Goal: Transaction & Acquisition: Obtain resource

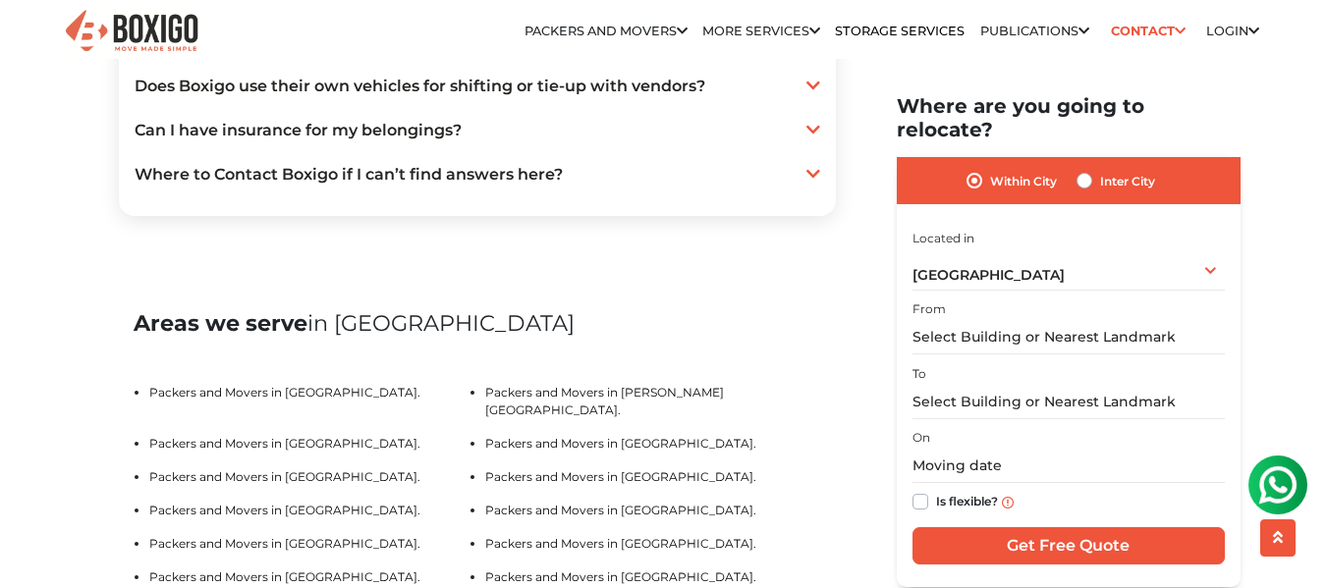
scroll to position [3888, 0]
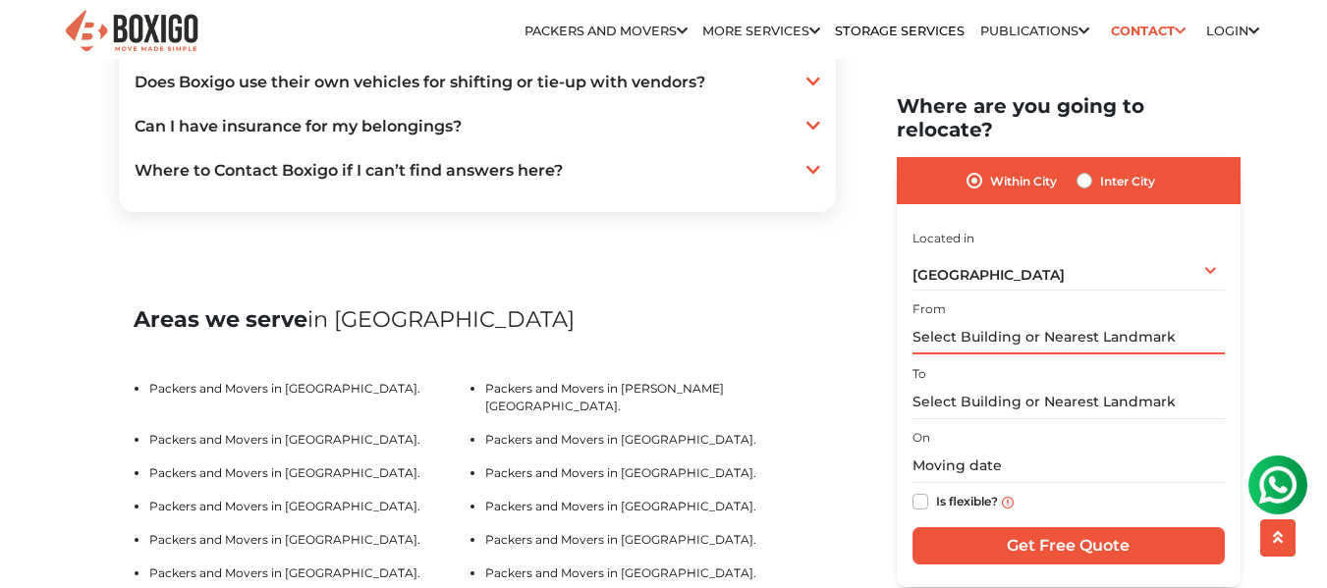
click at [954, 325] on input "text" at bounding box center [1068, 337] width 312 height 34
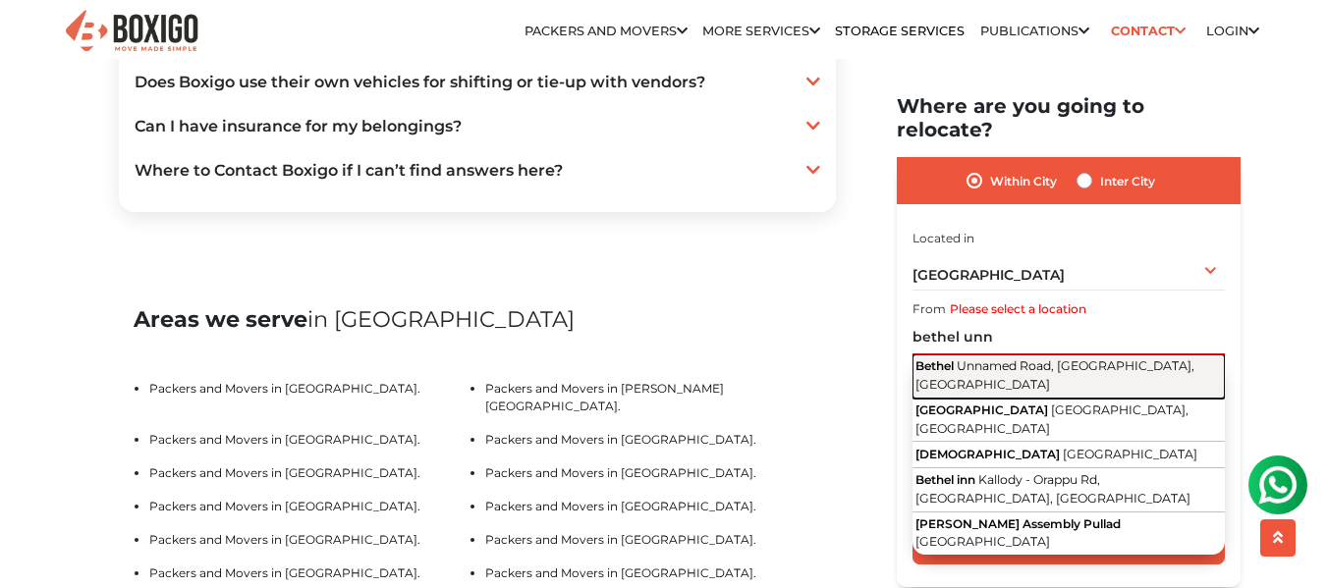
click at [1014, 354] on button "Bethel [GEOGRAPHIC_DATA], [GEOGRAPHIC_DATA]" at bounding box center [1068, 376] width 312 height 44
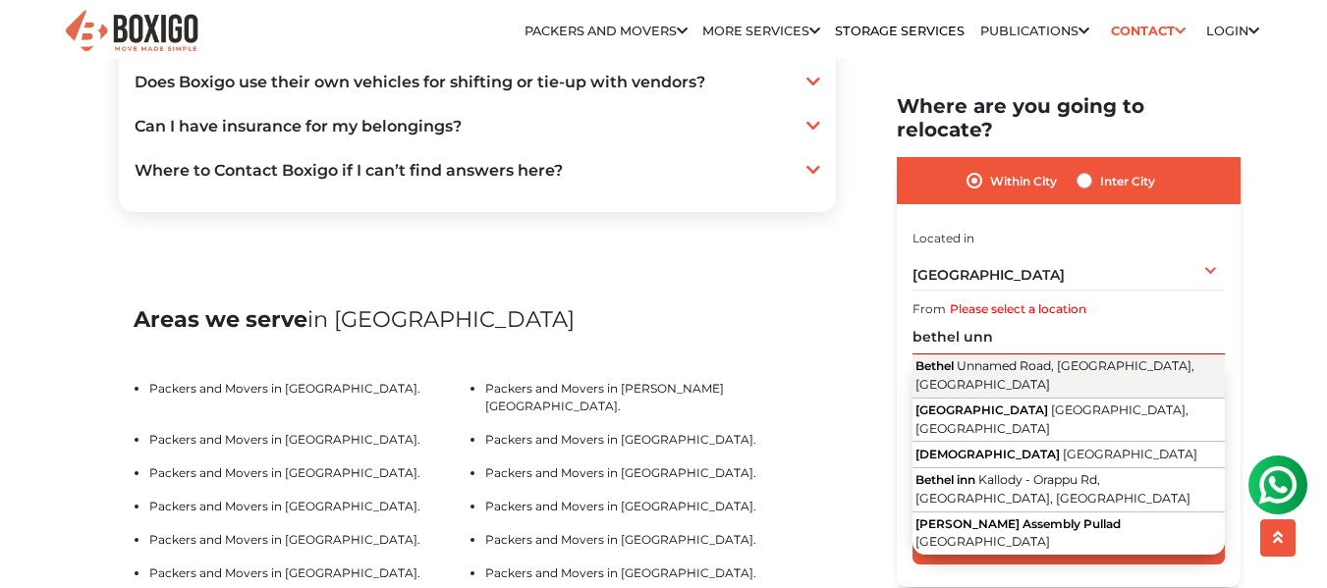
type input "Bethel, [GEOGRAPHIC_DATA], [GEOGRAPHIC_DATA]"
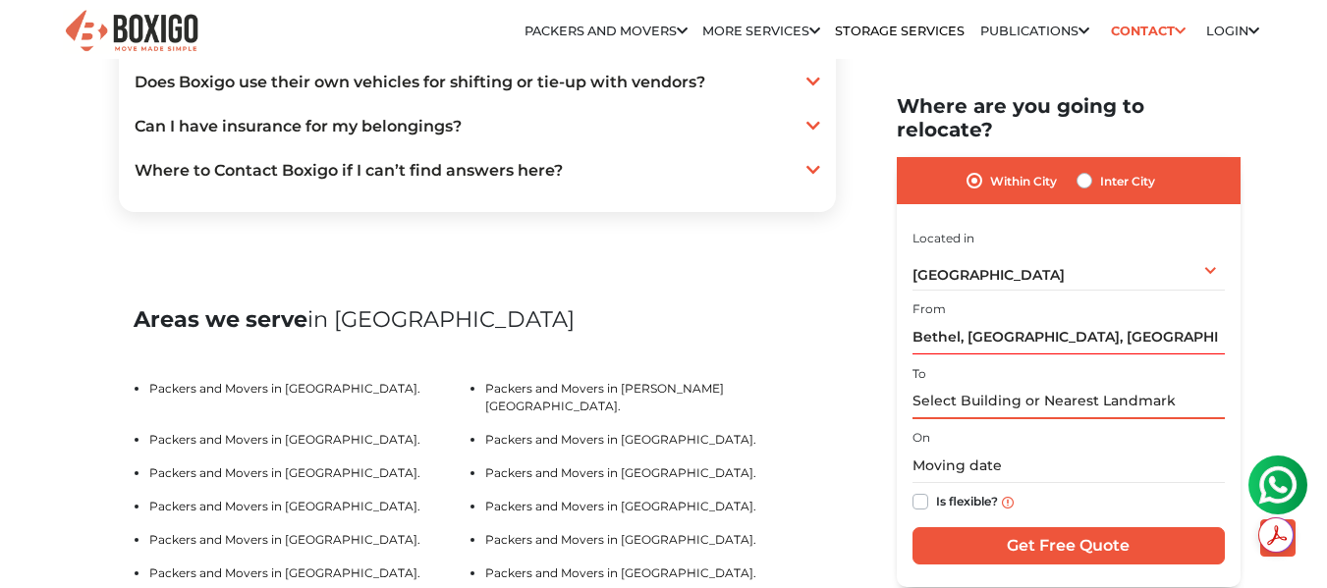
click at [994, 384] on input "text" at bounding box center [1068, 401] width 312 height 34
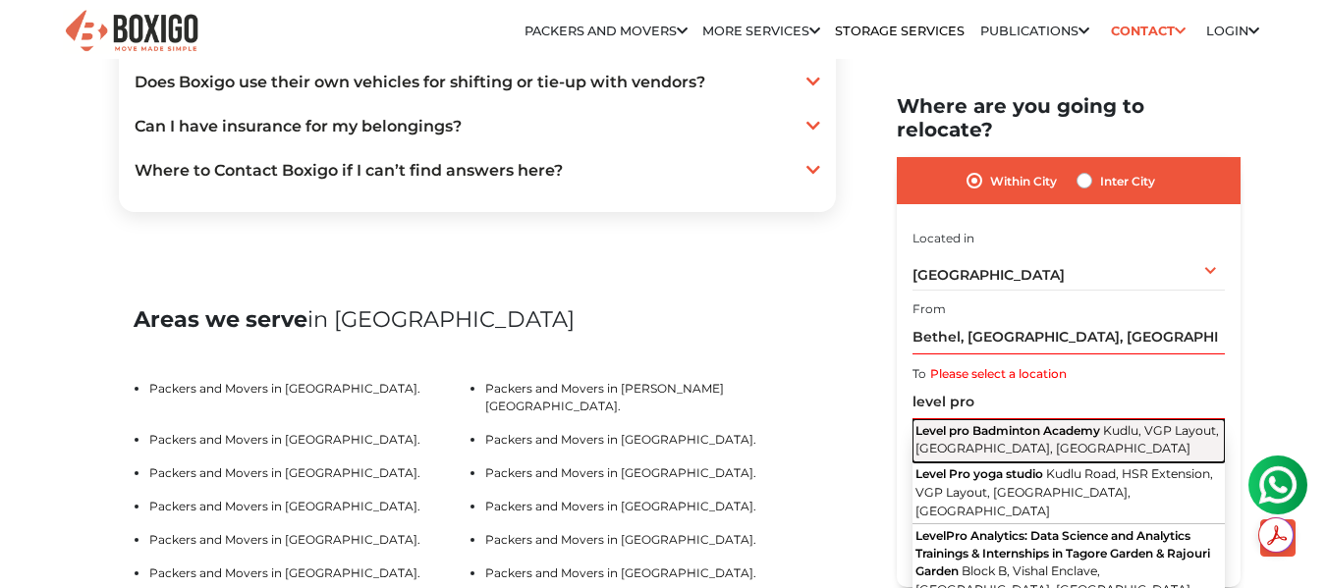
click at [1029, 422] on span "Kudlu, VGP Layout, [GEOGRAPHIC_DATA], [GEOGRAPHIC_DATA]" at bounding box center [1066, 438] width 303 height 33
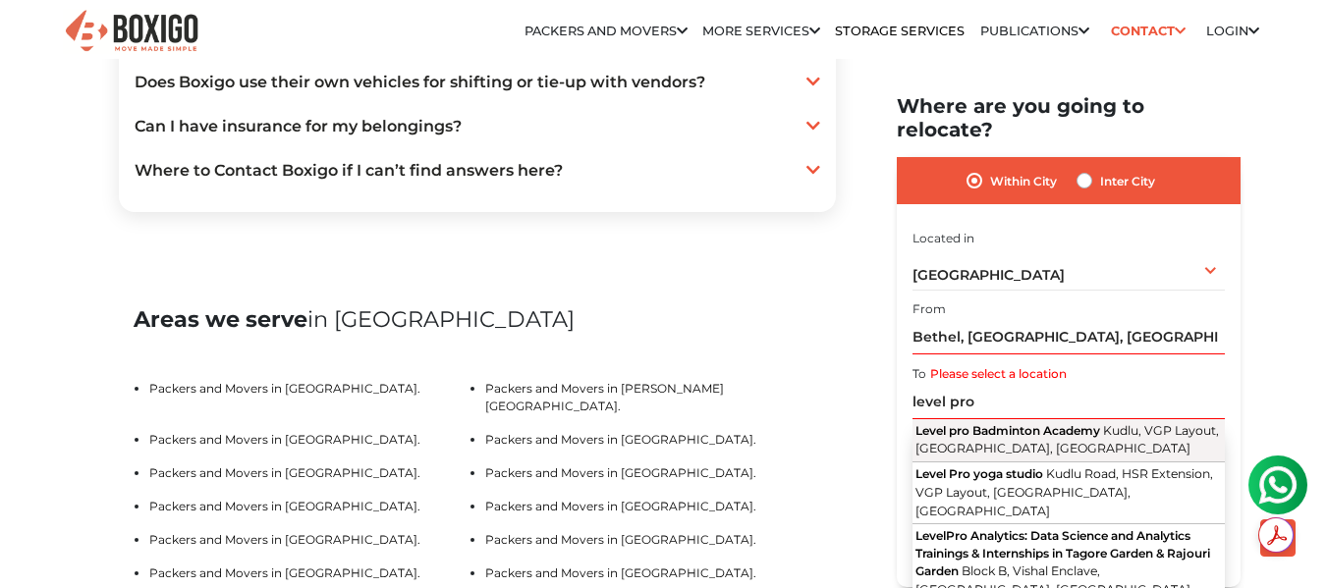
type input "Level pro Badminton Academy, Kudlu, VGP Layout, [GEOGRAPHIC_DATA], [GEOGRAPHIC_…"
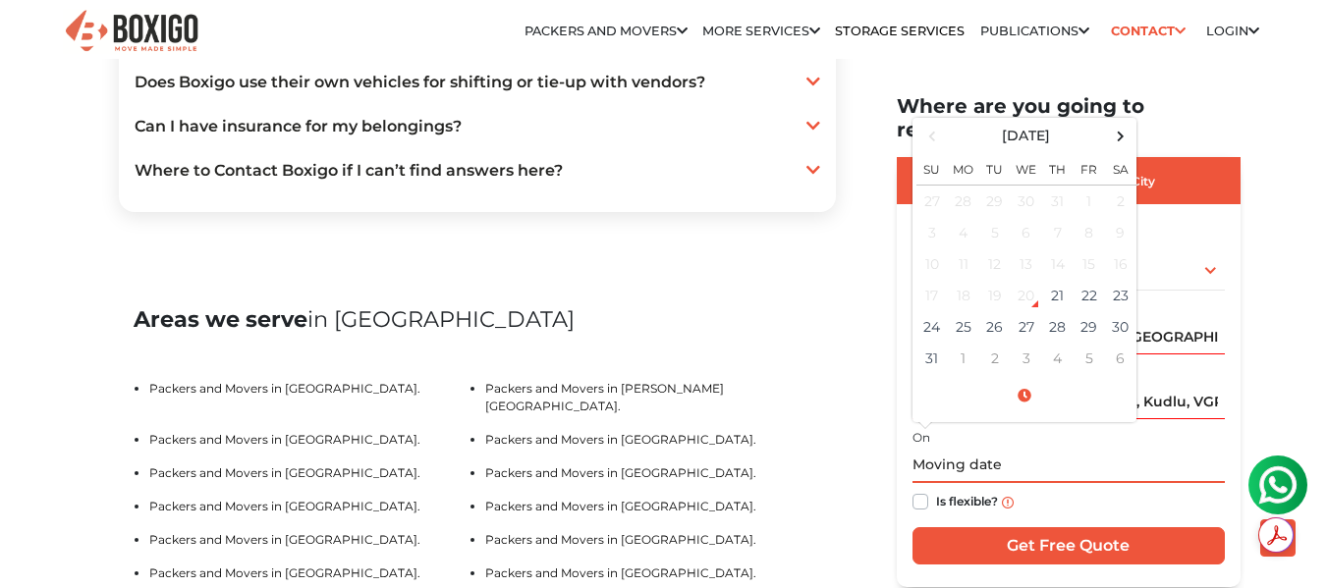
click at [992, 449] on input "text" at bounding box center [1068, 466] width 312 height 34
click at [1028, 311] on td "27" at bounding box center [1025, 326] width 31 height 31
type input "[DATE] 12:00 AM"
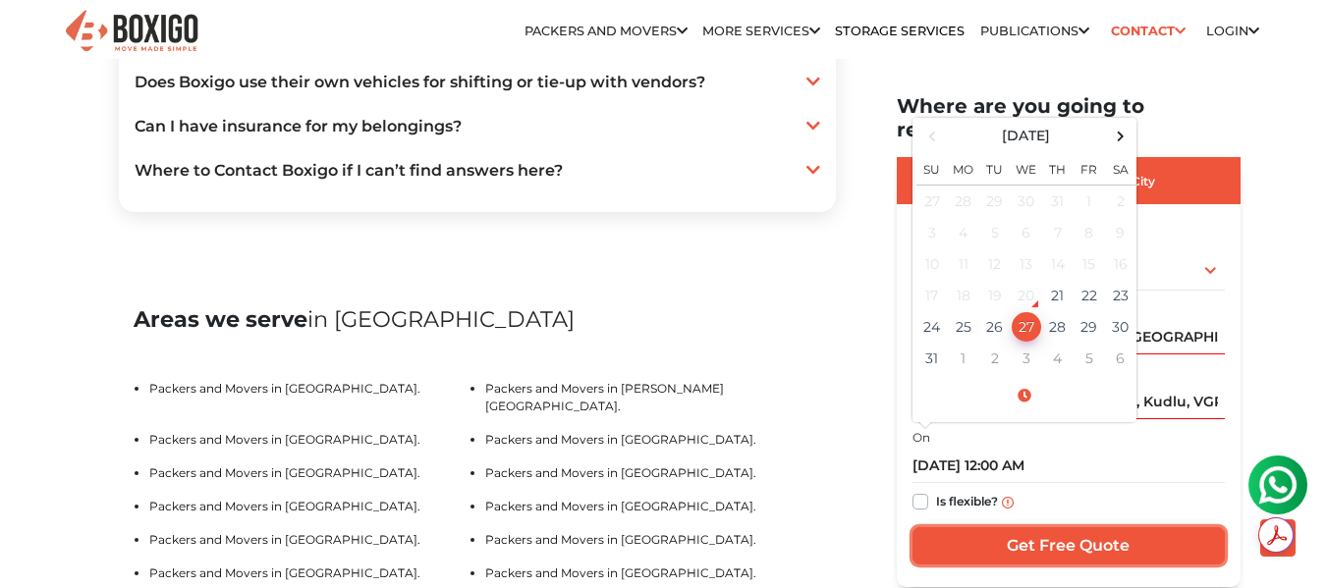
click at [957, 527] on input "Get Free Quote" at bounding box center [1068, 545] width 312 height 37
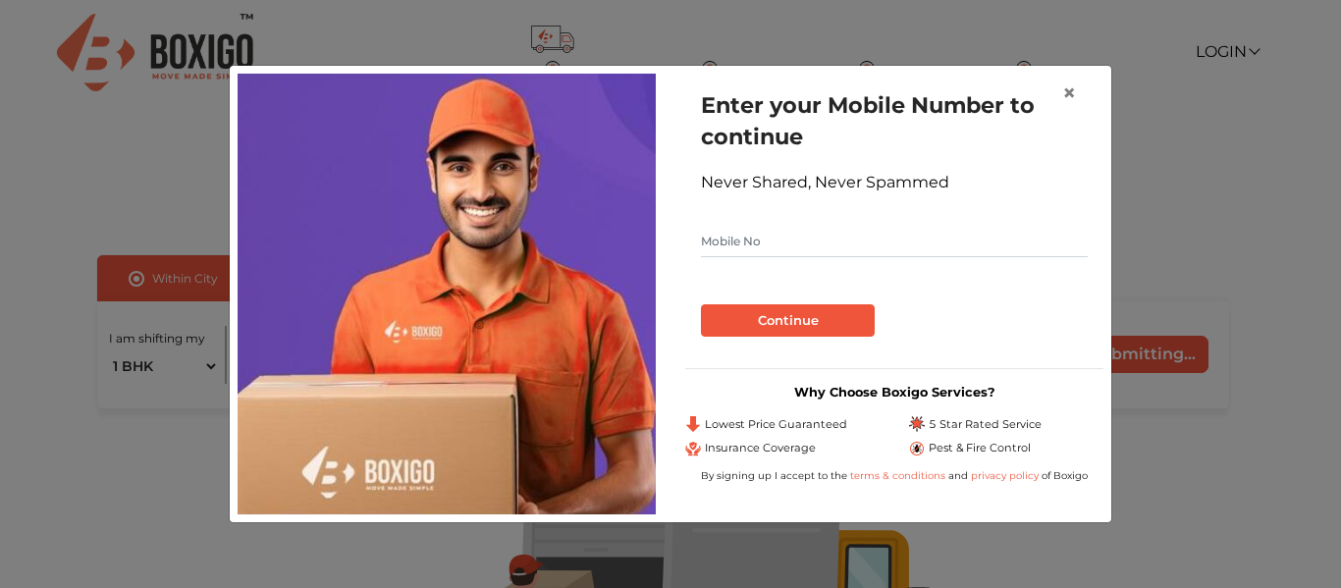
click at [1326, 121] on div "× Enter your Mobile Number to continue Never Shared, Never Spammed Continue Why…" at bounding box center [670, 294] width 1341 height 588
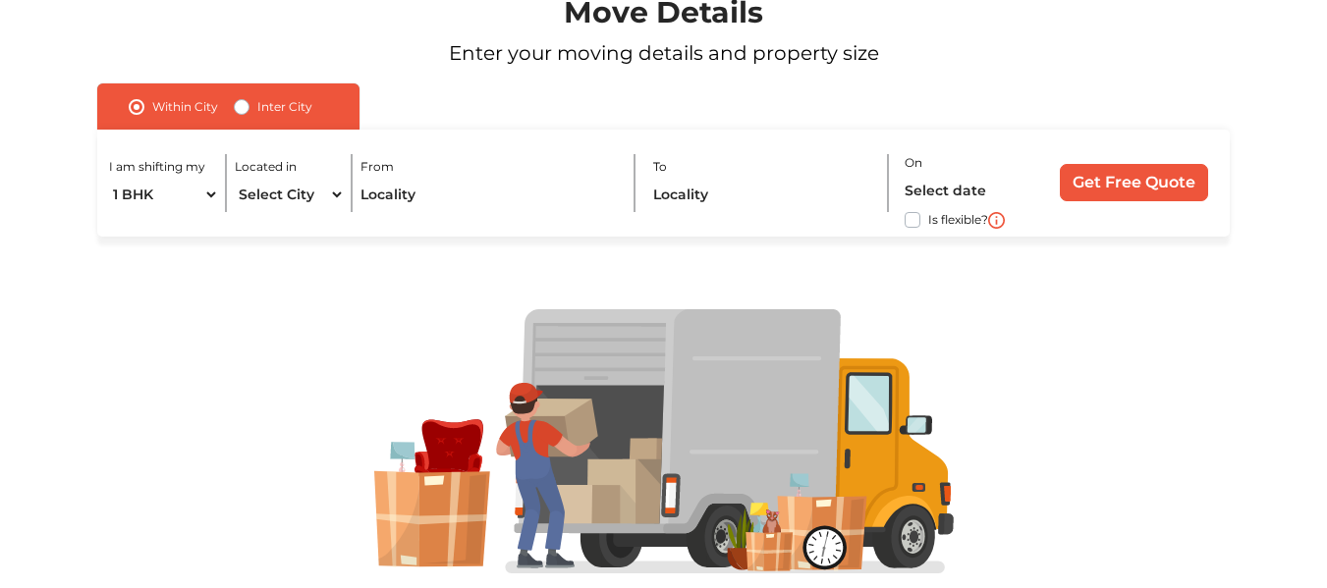
scroll to position [174, 0]
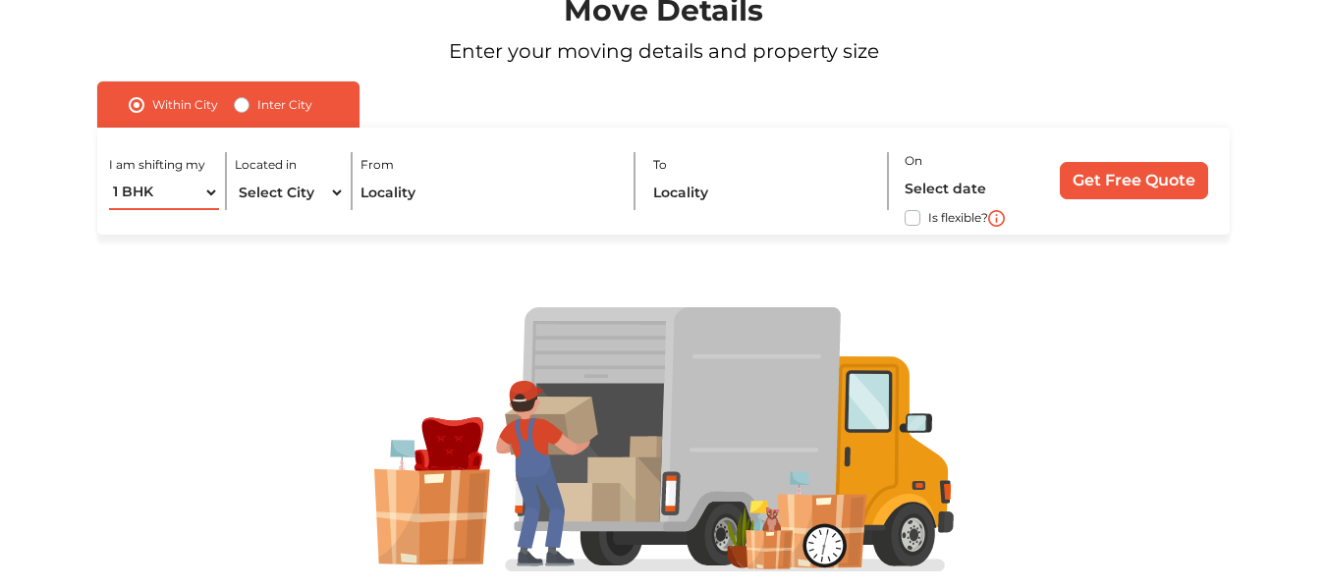
click at [208, 191] on select "1 BHK 2 BHK 3 BHK 3 + BHK FEW ITEMS" at bounding box center [164, 193] width 110 height 34
select select "2 BHK"
click at [109, 176] on select "1 BHK 2 BHK 3 BHK 3 + BHK FEW ITEMS" at bounding box center [164, 193] width 110 height 34
click at [277, 190] on select "Select City Bangalore Bengaluru Bhopal Bhubaneswar Chennai Coimbatore Cuttack D…" at bounding box center [290, 193] width 110 height 34
select select "[GEOGRAPHIC_DATA]"
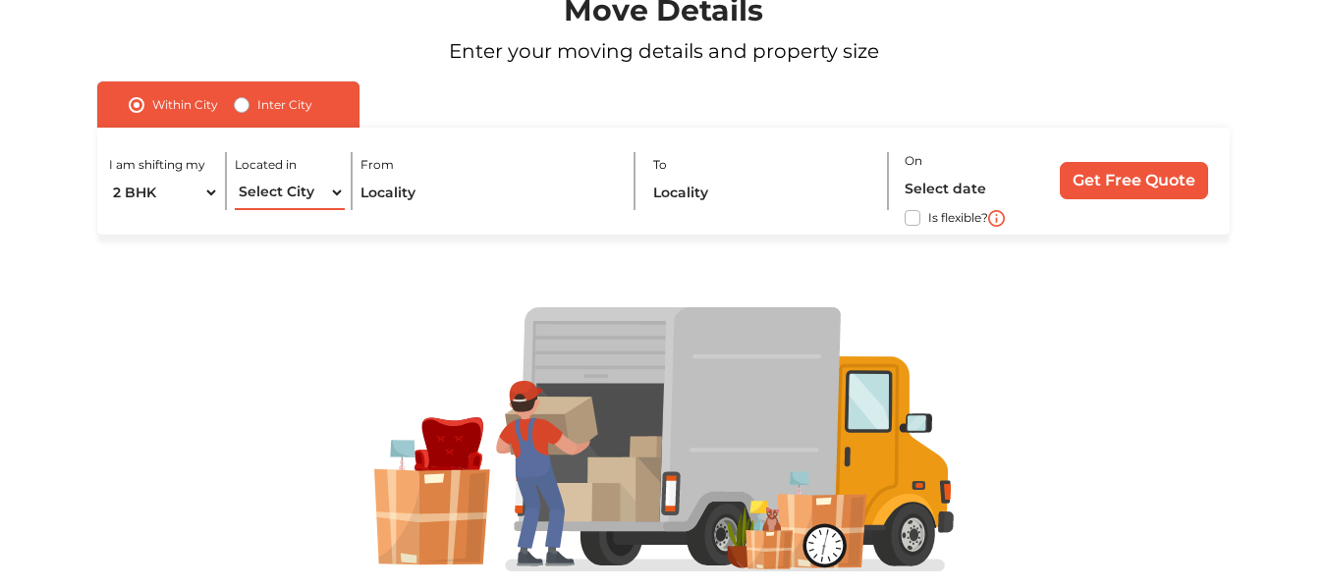
click at [235, 176] on select "Select City Bangalore Bengaluru Bhopal Bhubaneswar Chennai Coimbatore Cuttack D…" at bounding box center [290, 193] width 110 height 34
click at [410, 185] on input "text" at bounding box center [489, 193] width 259 height 34
click at [406, 195] on input "text" at bounding box center [489, 193] width 259 height 34
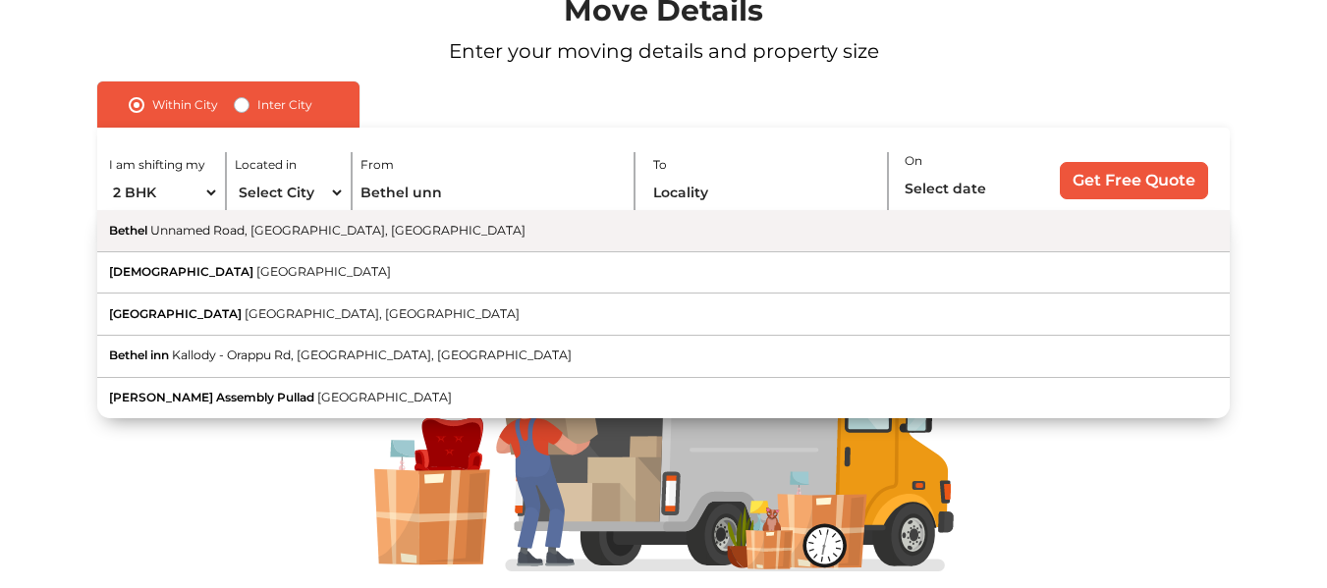
click at [338, 244] on button "Bethel [GEOGRAPHIC_DATA], [GEOGRAPHIC_DATA]" at bounding box center [662, 231] width 1131 height 42
type input "Bethel, [GEOGRAPHIC_DATA], [GEOGRAPHIC_DATA]"
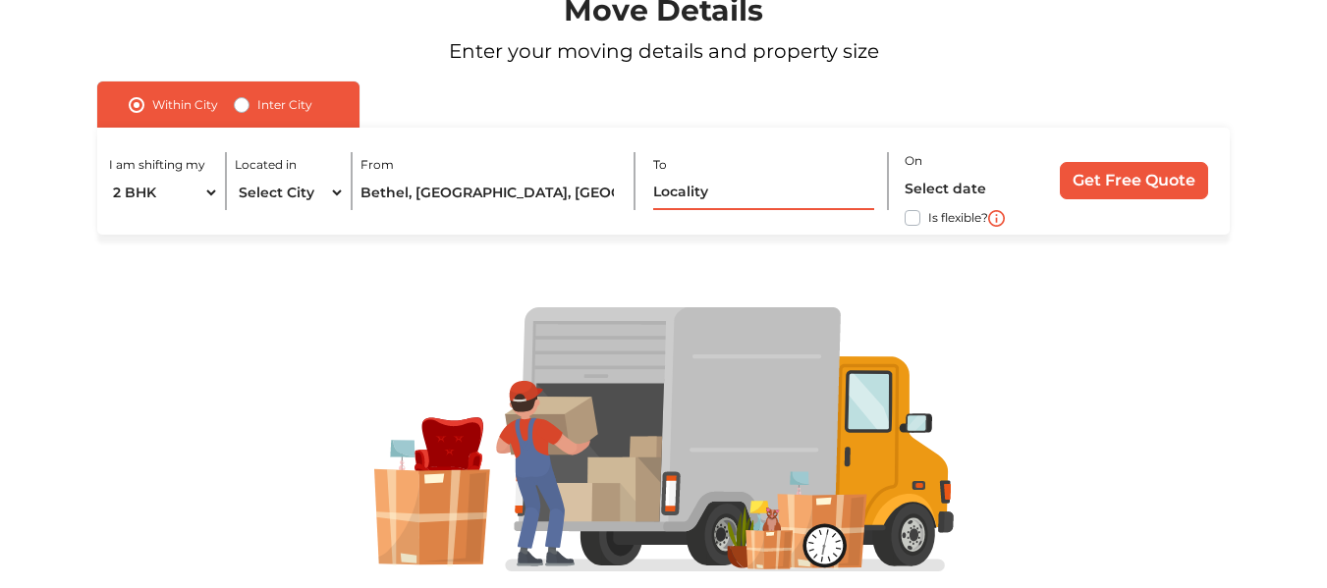
click at [735, 187] on input "text" at bounding box center [764, 193] width 222 height 34
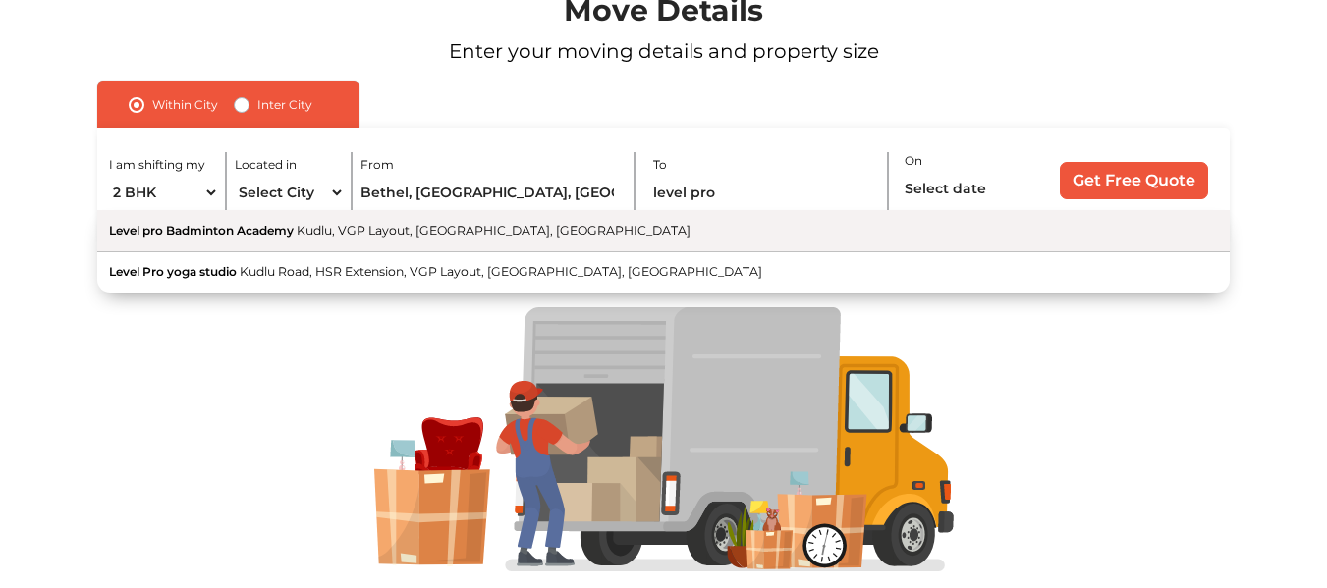
click at [539, 226] on span "Kudlu, VGP Layout, [GEOGRAPHIC_DATA], [GEOGRAPHIC_DATA]" at bounding box center [494, 230] width 394 height 15
type input "Level pro Badminton Academy, Kudlu, VGP Layout, [GEOGRAPHIC_DATA], [GEOGRAPHIC_…"
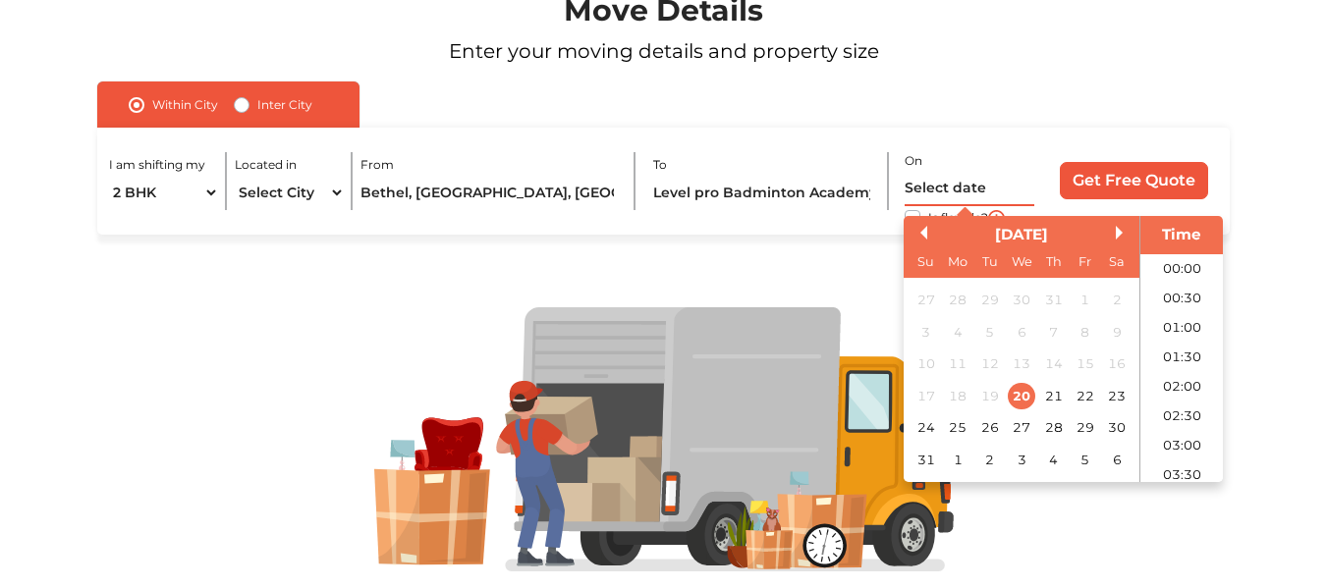
click at [961, 186] on input "text" at bounding box center [969, 189] width 131 height 34
click at [1025, 420] on div "27" at bounding box center [1021, 427] width 27 height 27
type input "27/08/2025 12:00 AM"
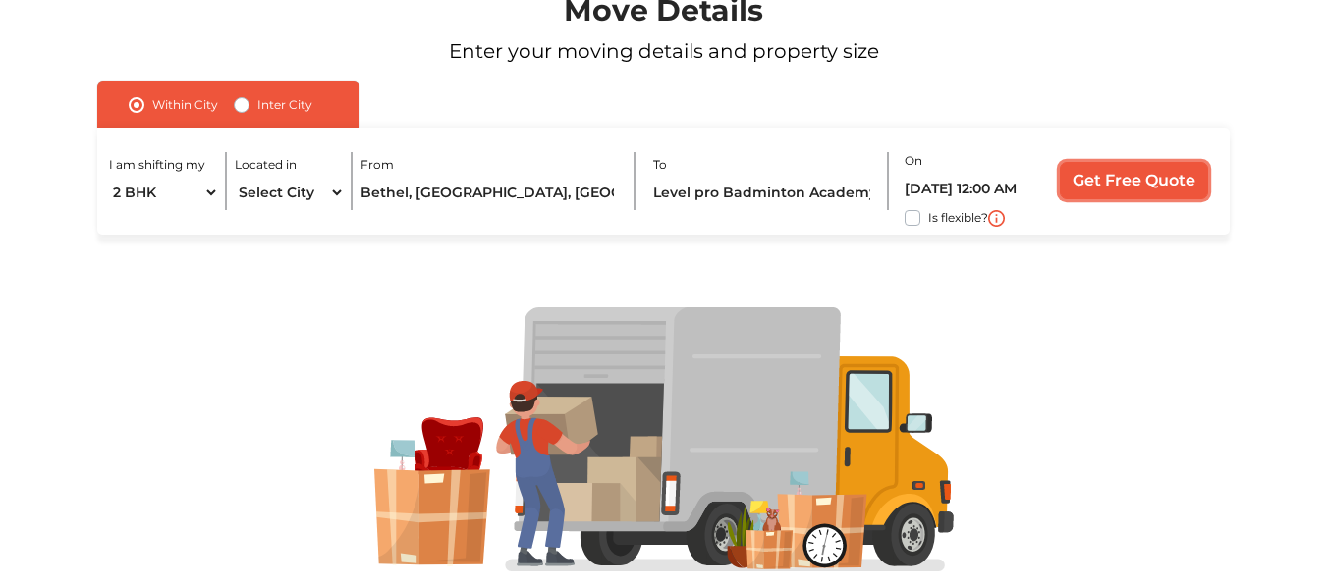
click at [1137, 189] on input "Get Free Quote" at bounding box center [1133, 180] width 148 height 37
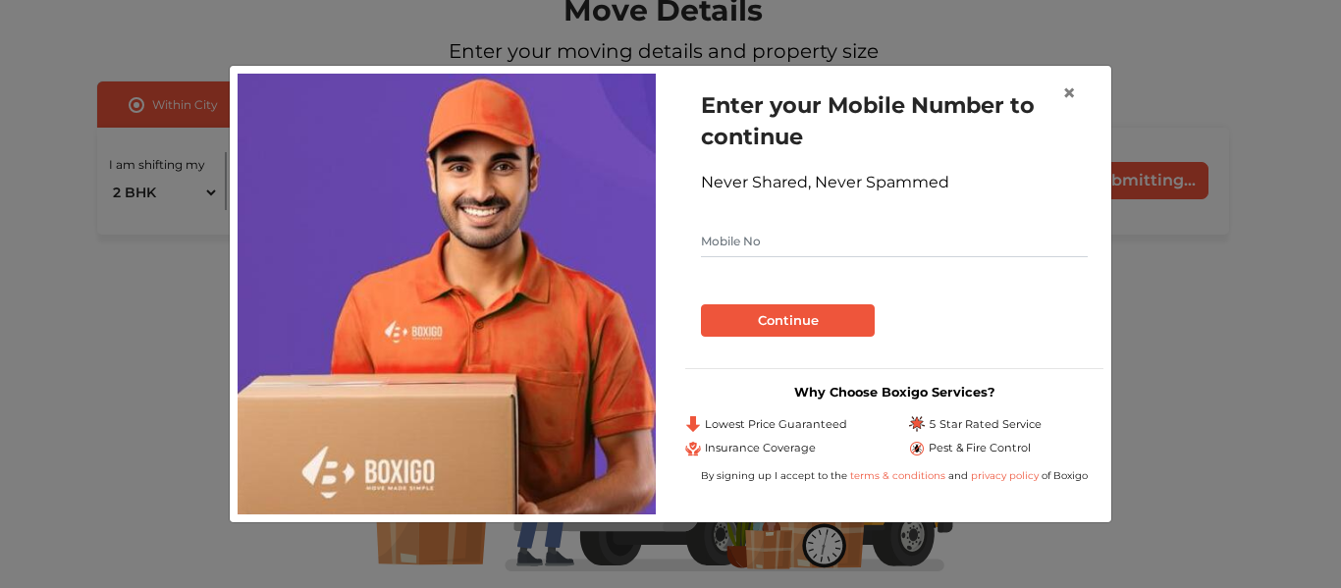
click at [780, 241] on input "text" at bounding box center [894, 241] width 387 height 31
type input "7022882973"
click at [733, 348] on div "Enter your Mobile Number to continue Never Shared, Never Spammed 7022882973 Con…" at bounding box center [894, 213] width 418 height 279
click at [758, 318] on button "Continue" at bounding box center [788, 320] width 174 height 33
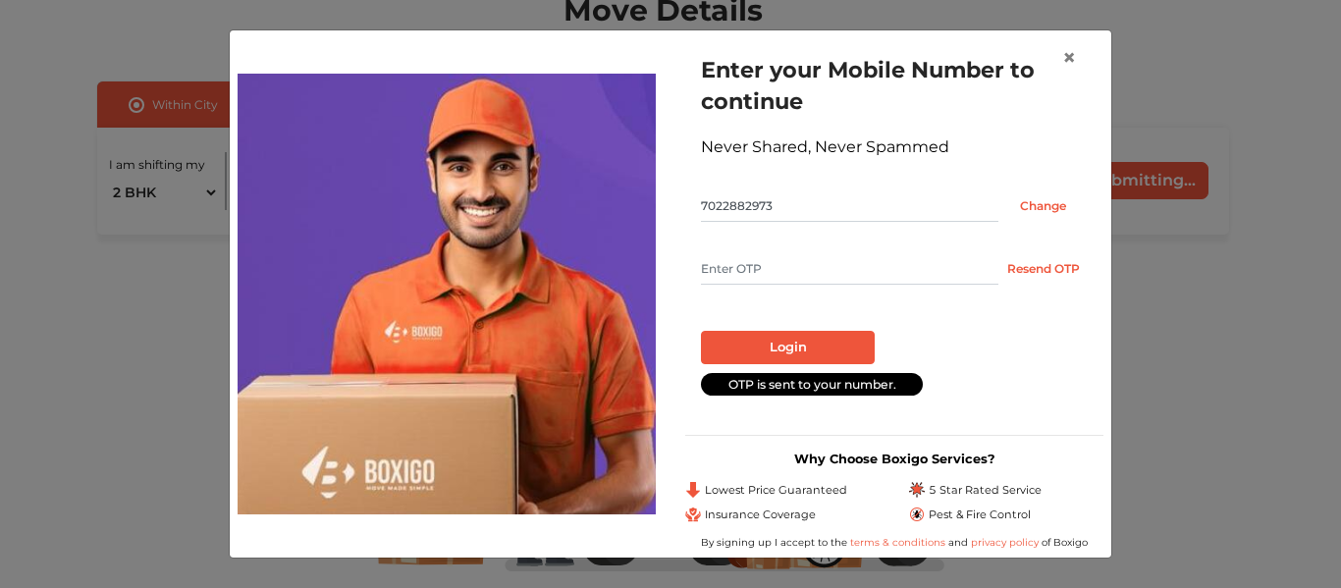
click at [771, 257] on input "text" at bounding box center [850, 268] width 298 height 31
type input "6948"
click at [762, 358] on button "Login" at bounding box center [788, 347] width 174 height 33
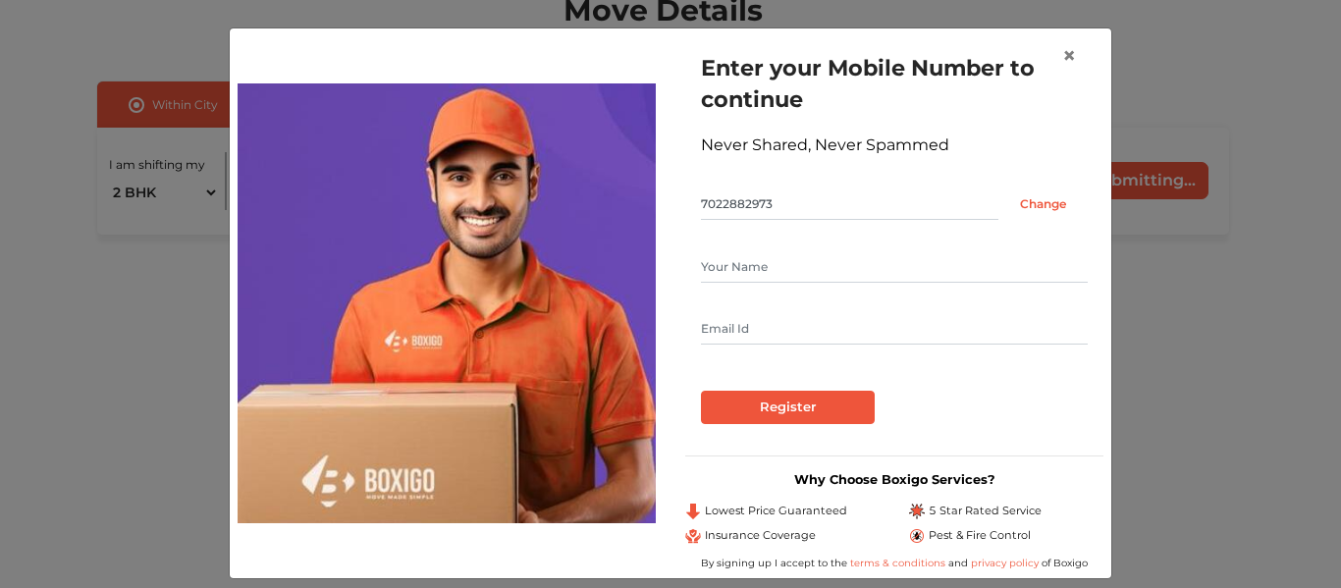
click at [757, 248] on form "Enter your Mobile Number to continue Never Shared, Never Spammed 7022882973 Cha…" at bounding box center [894, 238] width 387 height 372
click at [744, 259] on input "text" at bounding box center [894, 266] width 387 height 31
click at [1067, 57] on span "×" at bounding box center [1069, 55] width 14 height 28
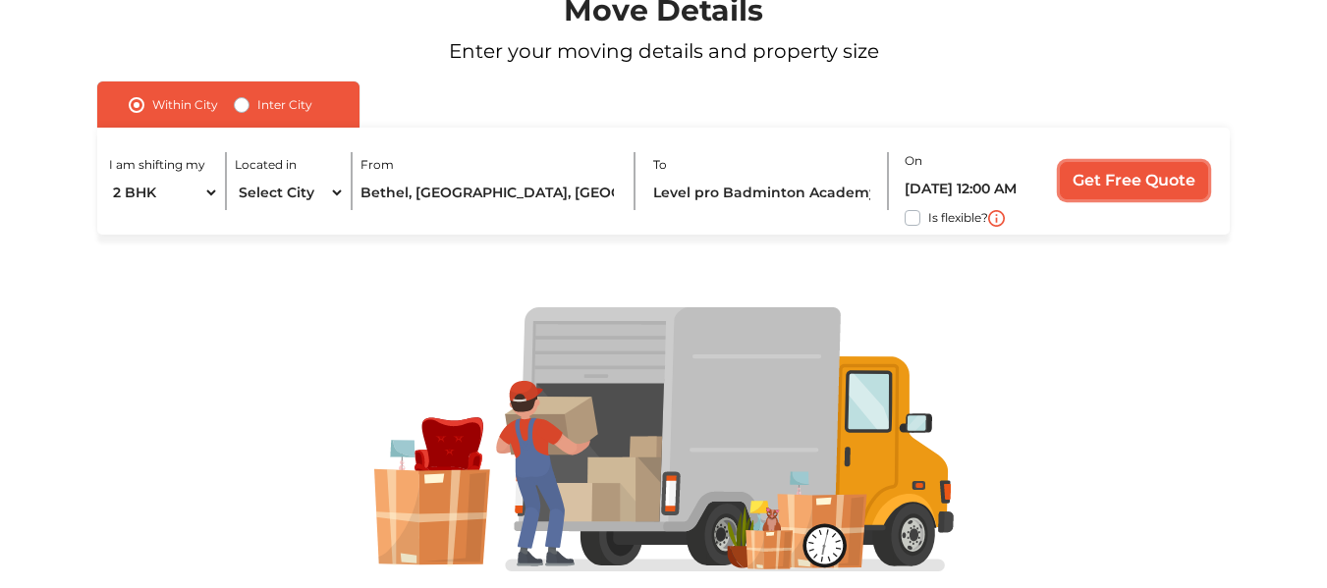
click at [1117, 185] on input "Get Free Quote" at bounding box center [1133, 180] width 148 height 37
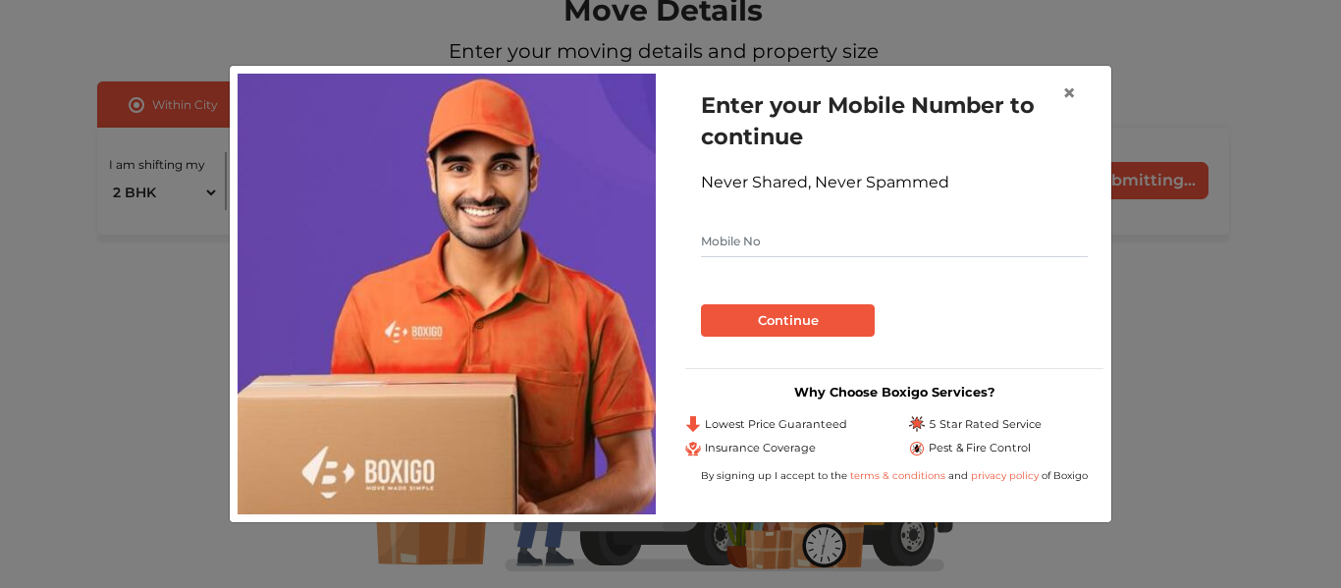
click at [849, 249] on input "text" at bounding box center [894, 241] width 387 height 31
type input "P"
type input "7022882973"
click at [701, 304] on button "Continue" at bounding box center [788, 320] width 174 height 33
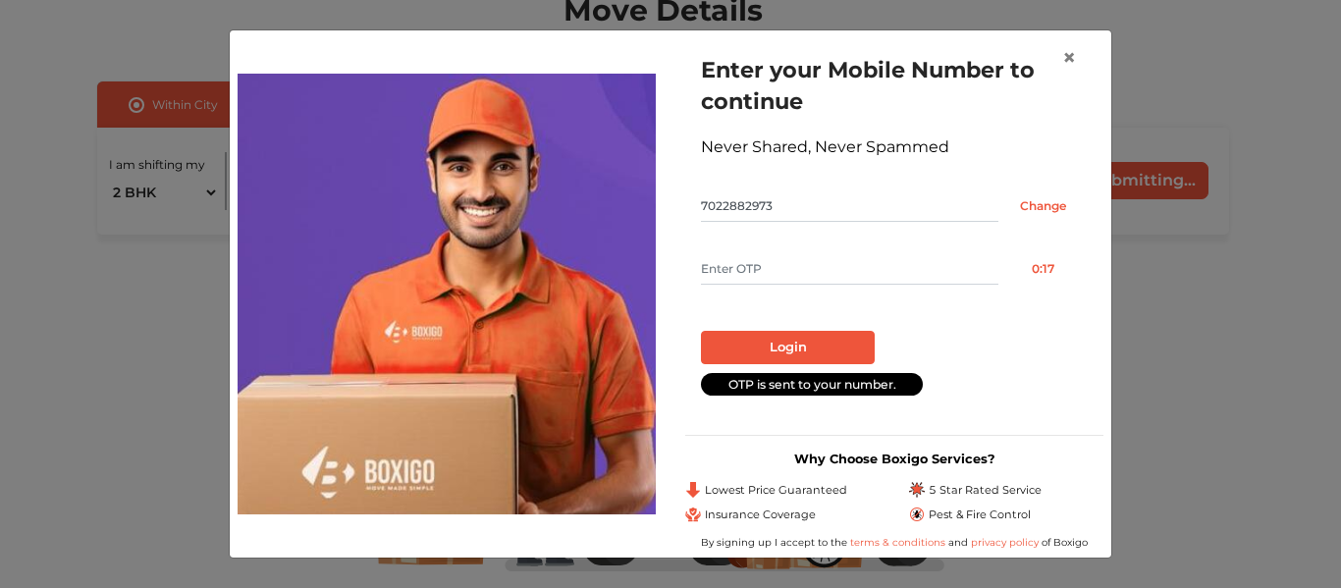
click at [786, 258] on input "text" at bounding box center [850, 268] width 298 height 31
type input "9884"
click at [733, 342] on button "Login" at bounding box center [788, 347] width 174 height 33
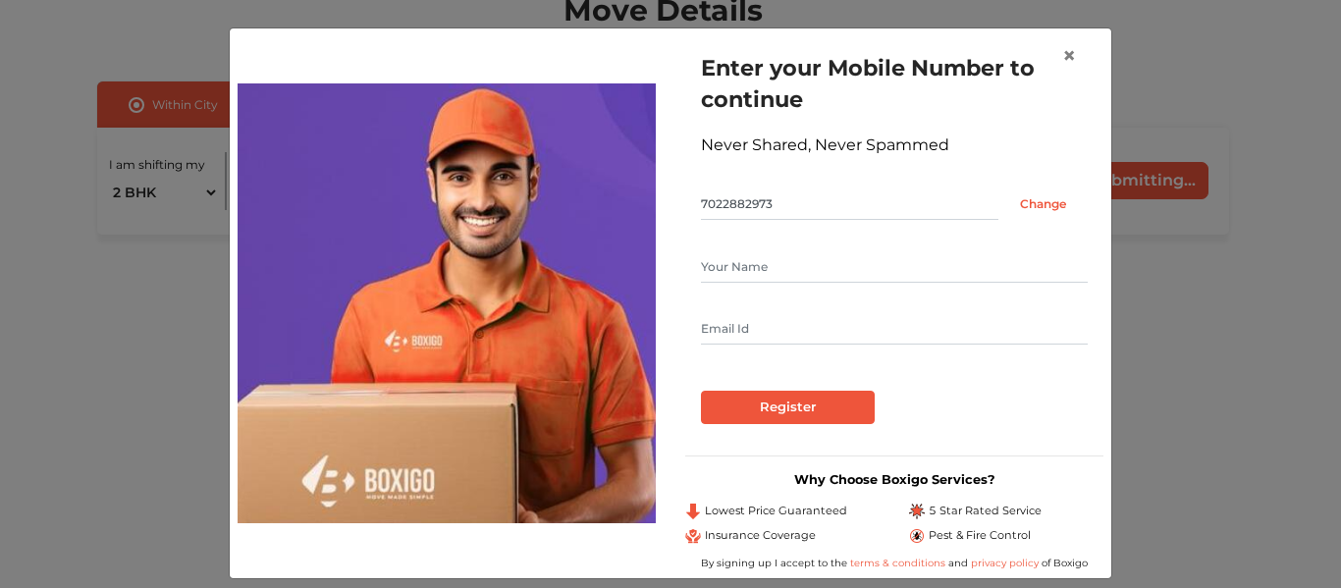
click at [751, 282] on input "text" at bounding box center [894, 266] width 387 height 31
type input "Akshata"
click at [738, 319] on input "text" at bounding box center [894, 328] width 387 height 31
type input "k"
type input "akshatakulkarni71@gmail.com"
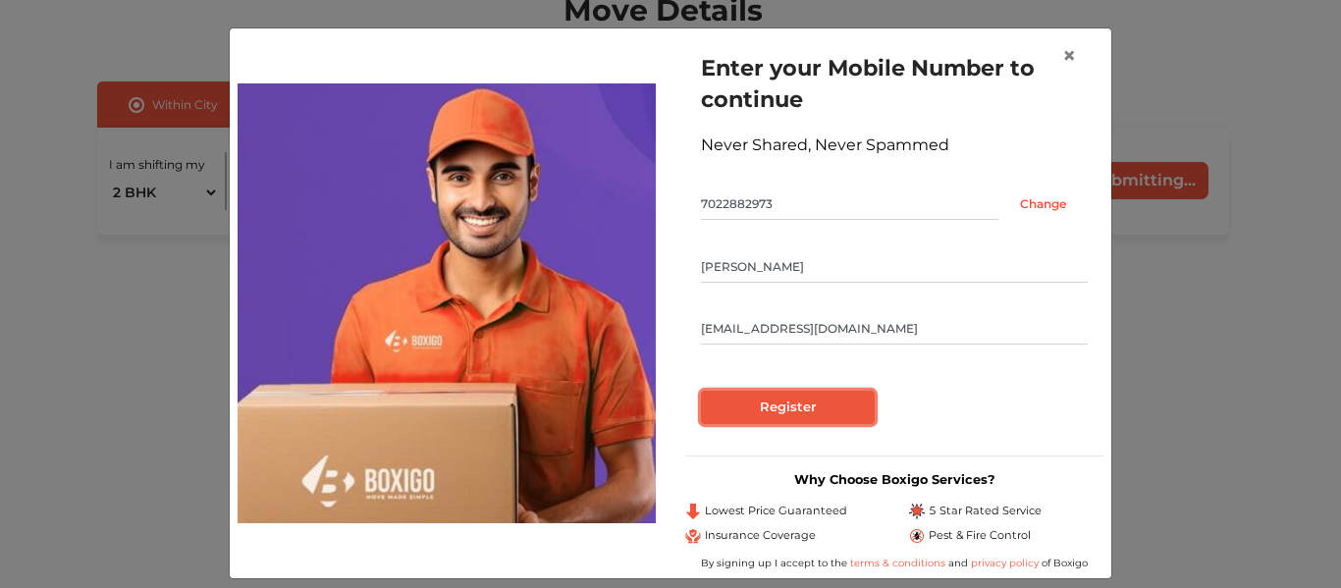
click at [786, 408] on input "Register" at bounding box center [788, 407] width 174 height 33
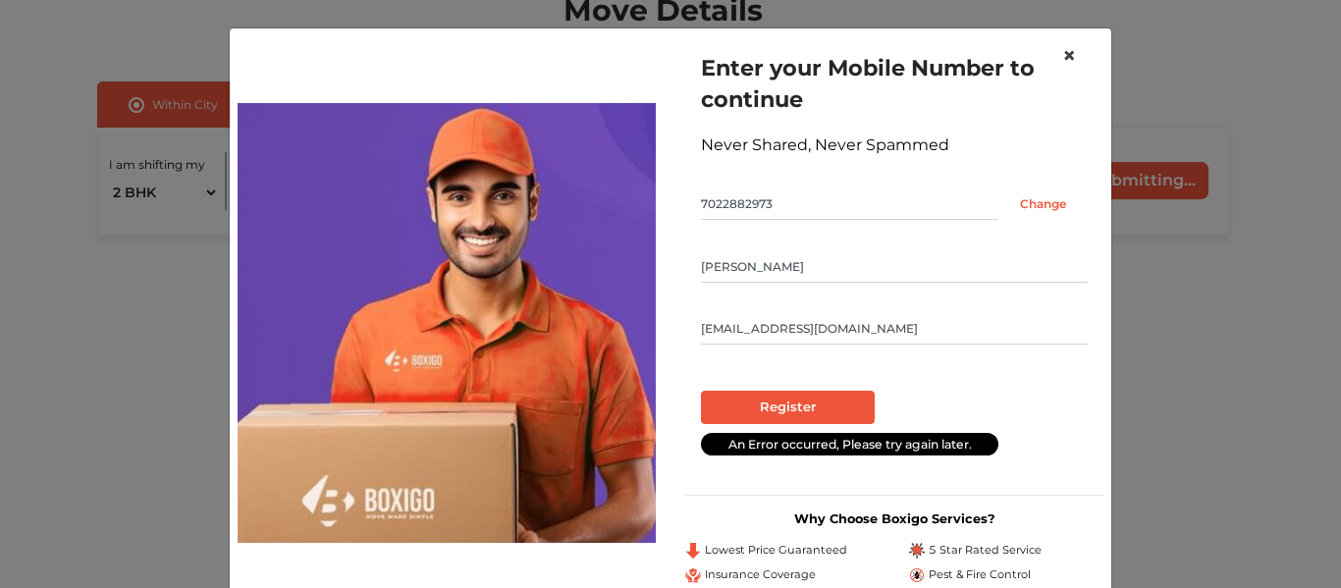
click at [1062, 47] on span "×" at bounding box center [1069, 55] width 14 height 28
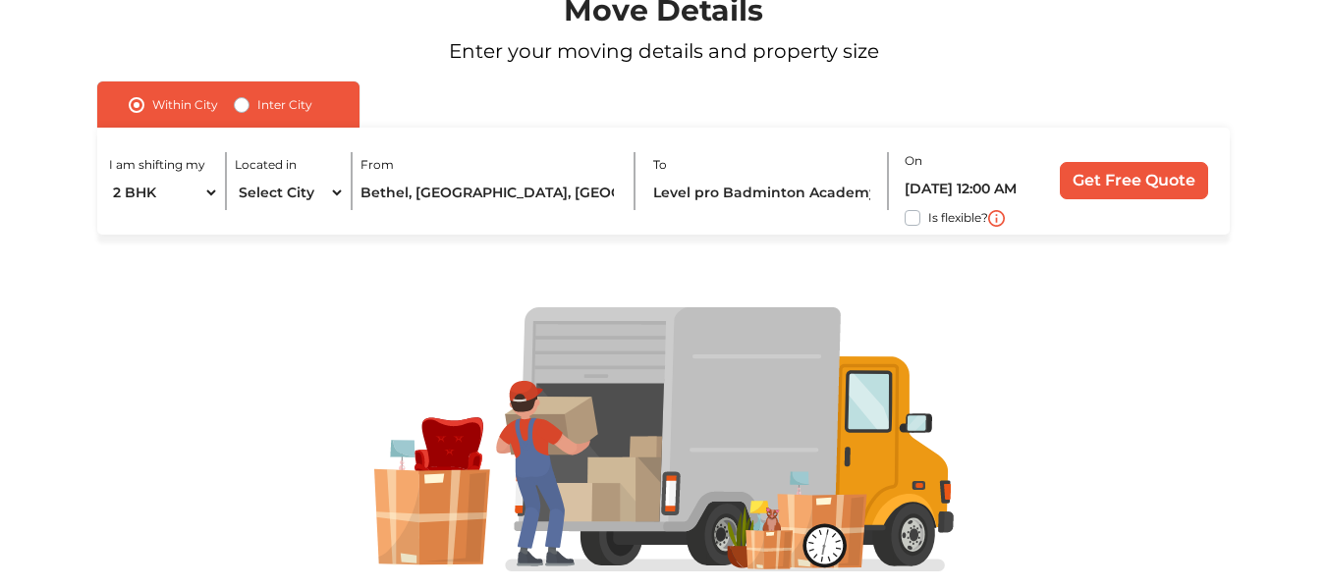
click at [38, 126] on div "Within City Inter City I am shifting my 1 BHK 2 BHK 3 BHK 3 + BHK FEW ITEMS Loc…" at bounding box center [663, 157] width 1250 height 153
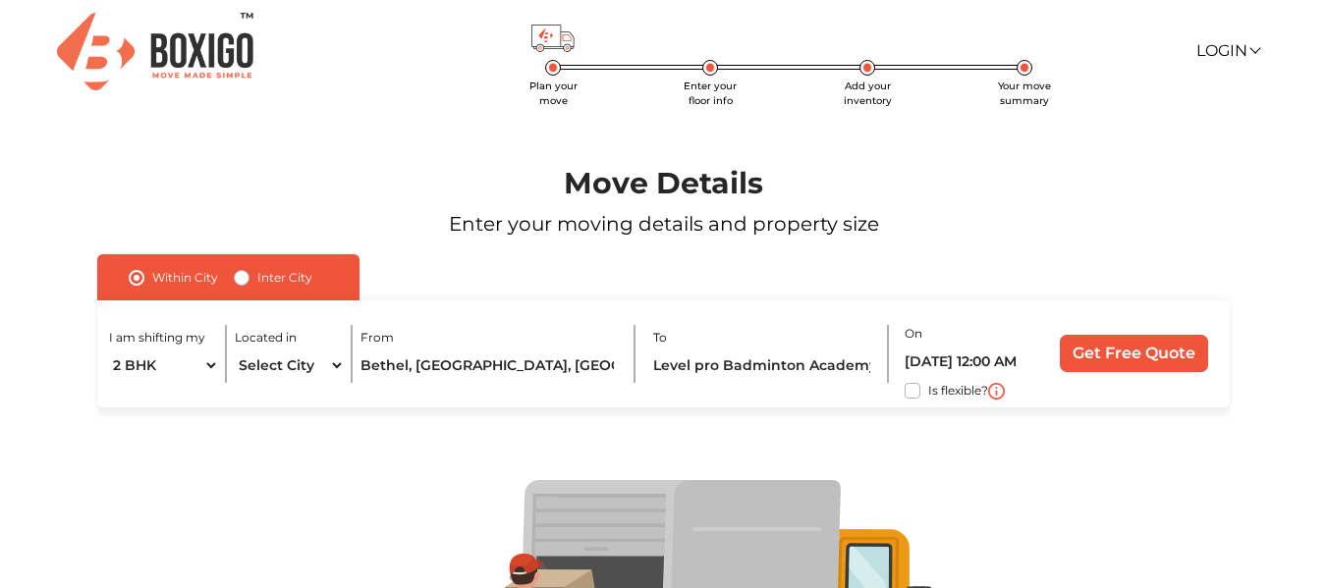
scroll to position [0, 0]
